Goal: Transaction & Acquisition: Purchase product/service

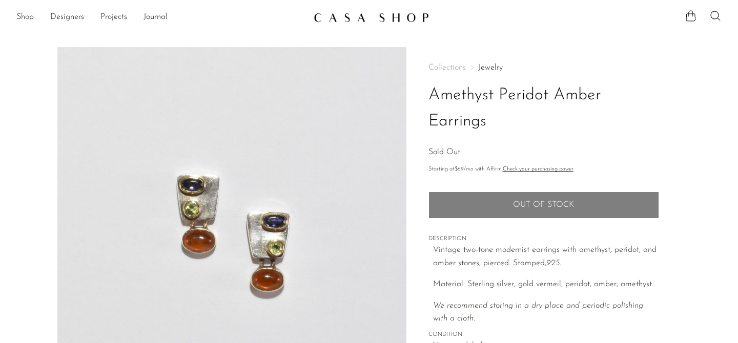
click at [26, 17] on link "Shop" at bounding box center [24, 17] width 17 height 13
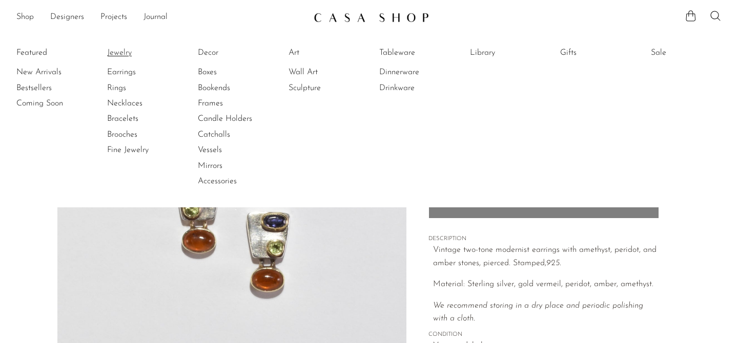
click at [120, 57] on link "Jewelry" at bounding box center [145, 52] width 77 height 11
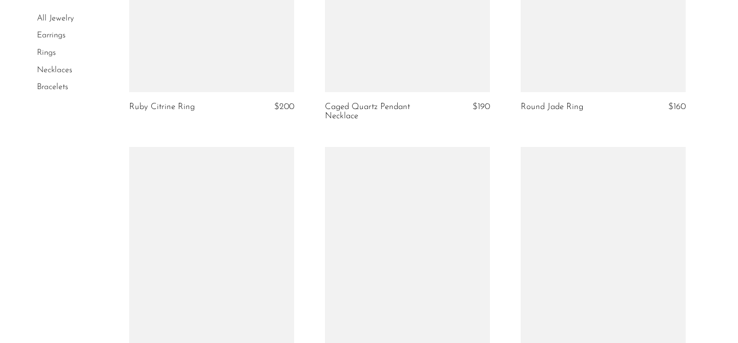
scroll to position [3224, 0]
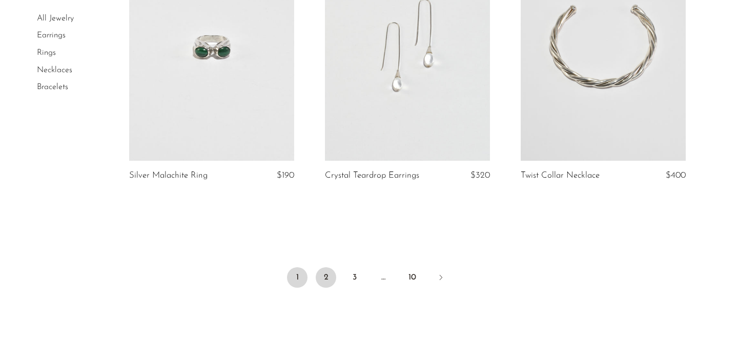
click at [321, 269] on link "2" at bounding box center [326, 278] width 21 height 21
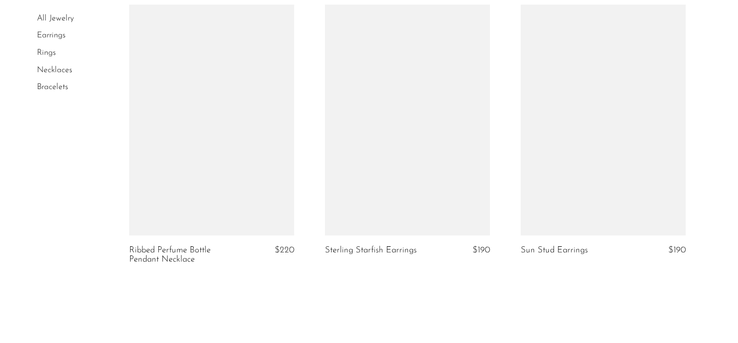
scroll to position [3353, 0]
